Goal: Information Seeking & Learning: Learn about a topic

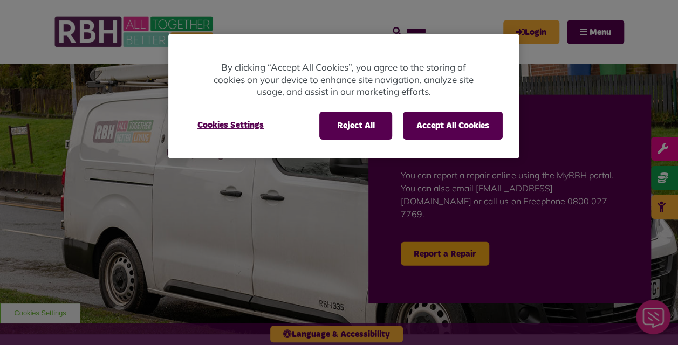
click at [582, 34] on div at bounding box center [339, 172] width 678 height 345
click at [376, 122] on button "Reject All" at bounding box center [356, 126] width 73 height 28
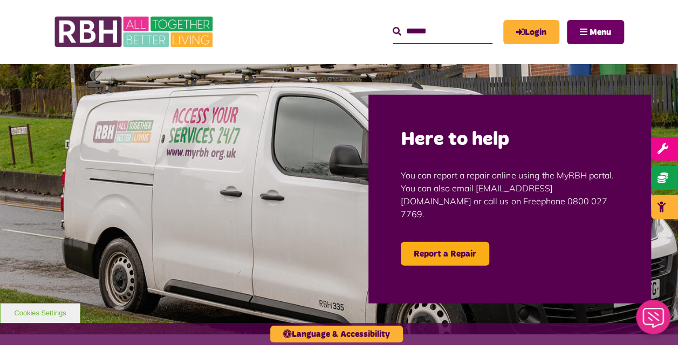
click at [581, 34] on button "Menu" at bounding box center [595, 32] width 57 height 24
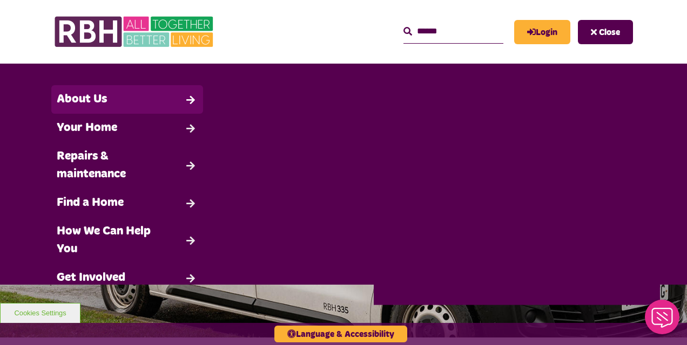
click at [103, 99] on link "About Us" at bounding box center [127, 99] width 152 height 29
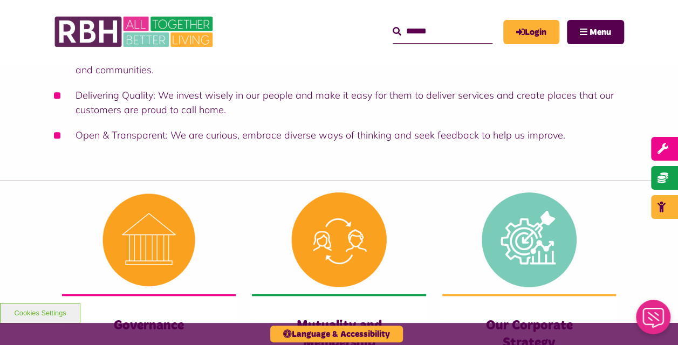
scroll to position [378, 0]
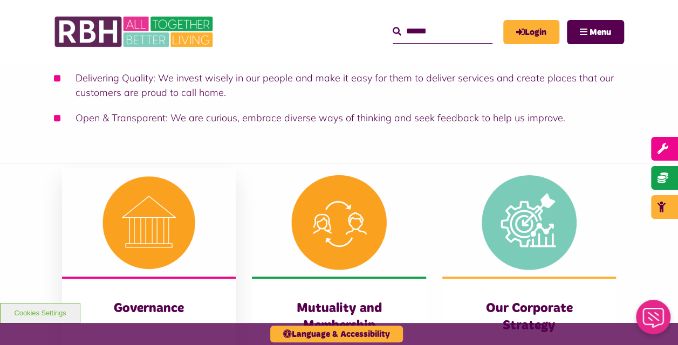
click at [157, 212] on img at bounding box center [149, 222] width 174 height 108
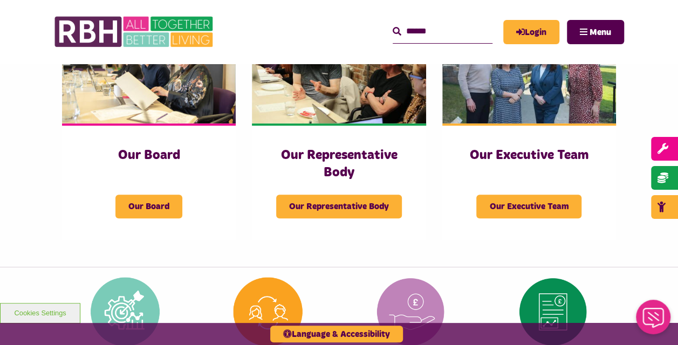
scroll to position [216, 0]
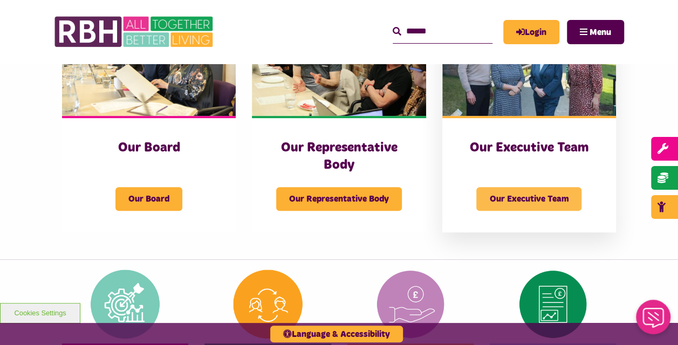
click at [526, 192] on span "Our Executive Team" at bounding box center [529, 199] width 105 height 24
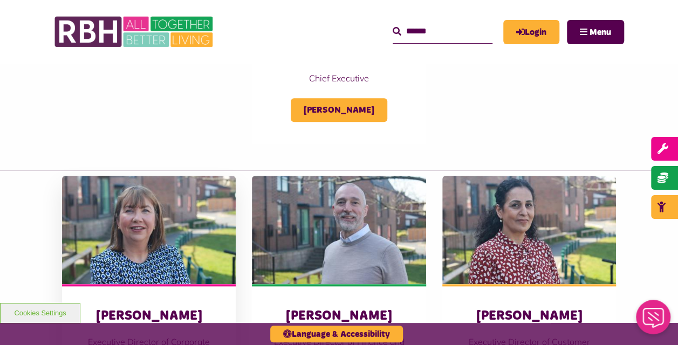
scroll to position [486, 0]
